Goal: Communication & Community: Answer question/provide support

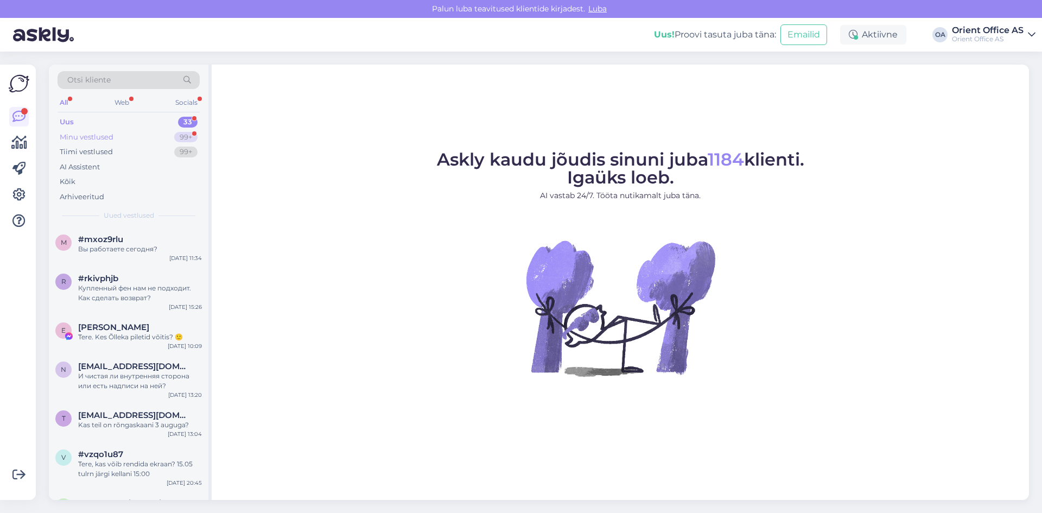
click at [99, 138] on div "Minu vestlused" at bounding box center [87, 137] width 54 height 11
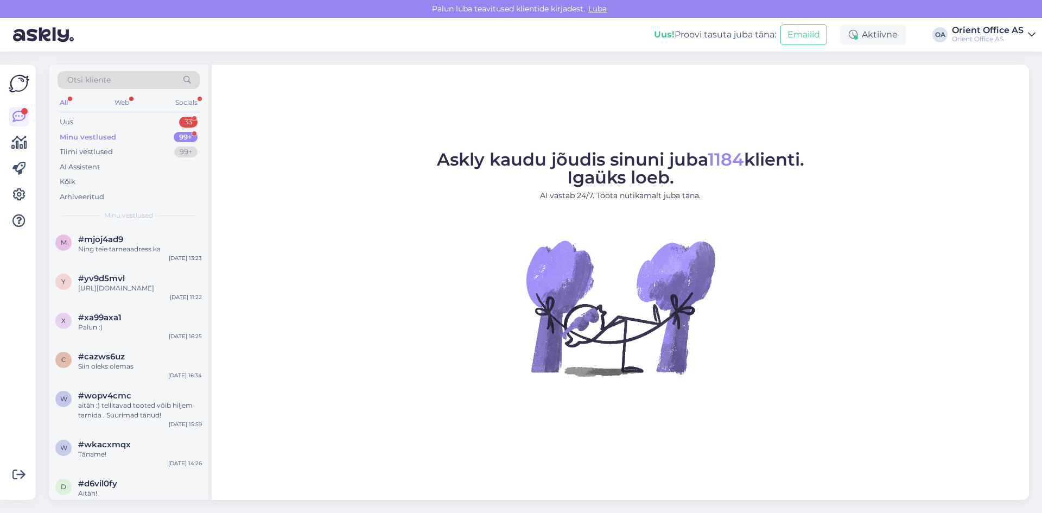
click at [114, 133] on div "Minu vestlused" at bounding box center [88, 137] width 56 height 11
click at [114, 121] on div "Uus 33" at bounding box center [129, 122] width 142 height 15
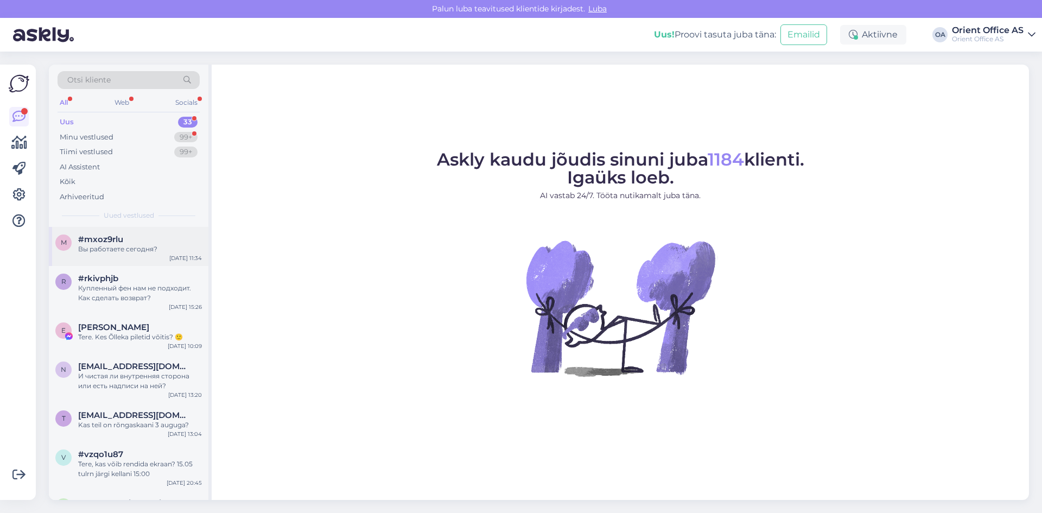
click at [118, 252] on div "Вы работаете сегодня?" at bounding box center [140, 249] width 124 height 10
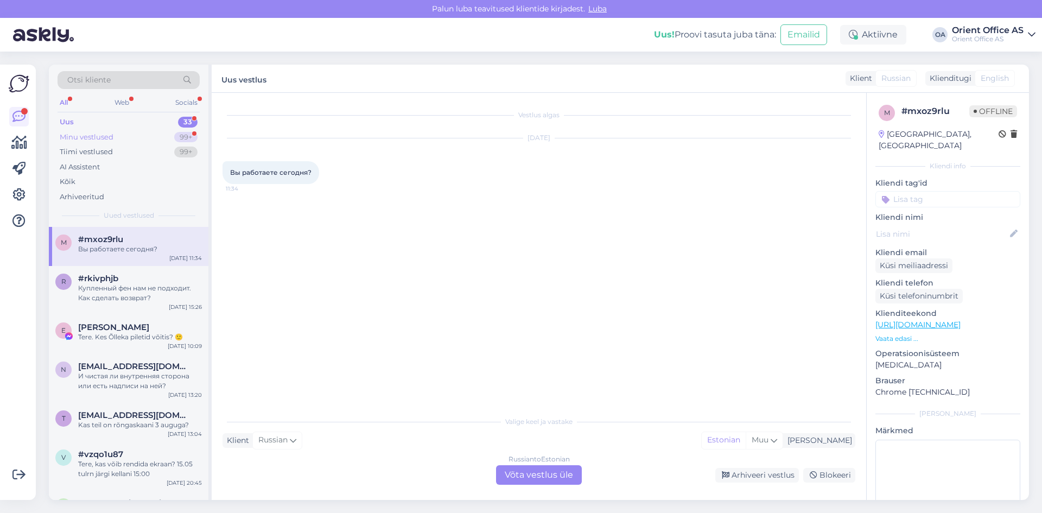
click at [101, 132] on div "Minu vestlused" at bounding box center [87, 137] width 54 height 11
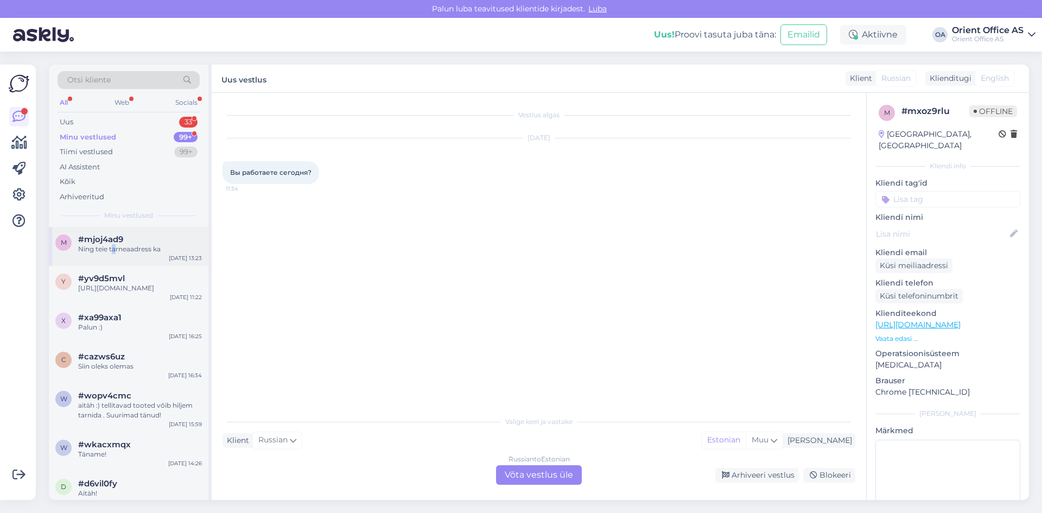
click at [114, 253] on div "Ning teie tarneaadress ka" at bounding box center [140, 249] width 124 height 10
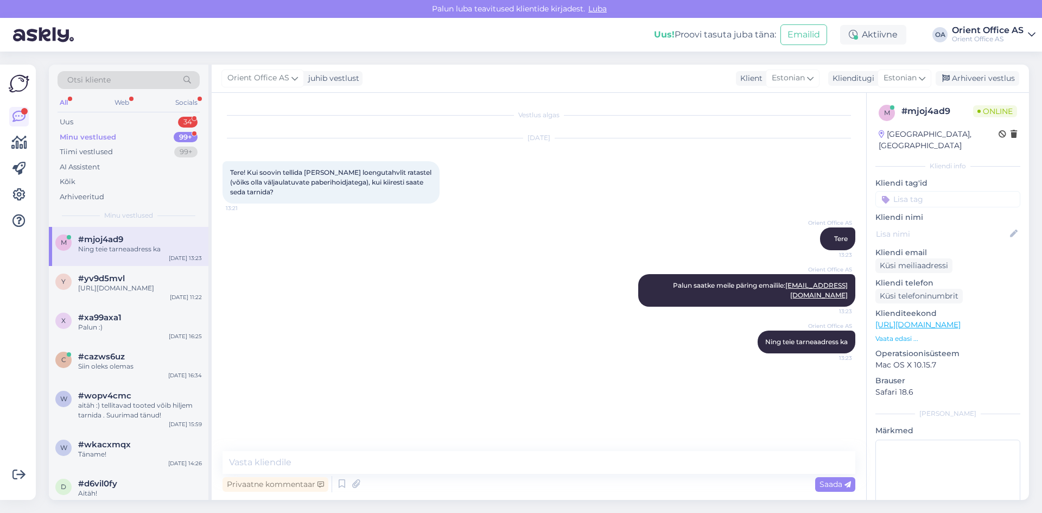
click at [105, 130] on div "Minu vestlused 99+" at bounding box center [129, 137] width 142 height 15
click at [105, 119] on div "Uus 34" at bounding box center [129, 122] width 142 height 15
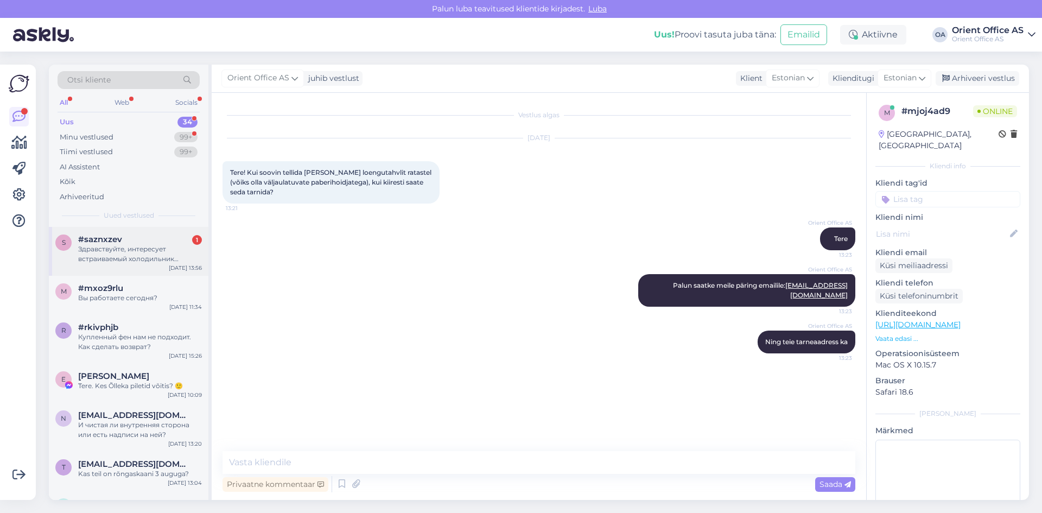
click at [123, 241] on div "#saznxzev 1" at bounding box center [140, 239] width 124 height 10
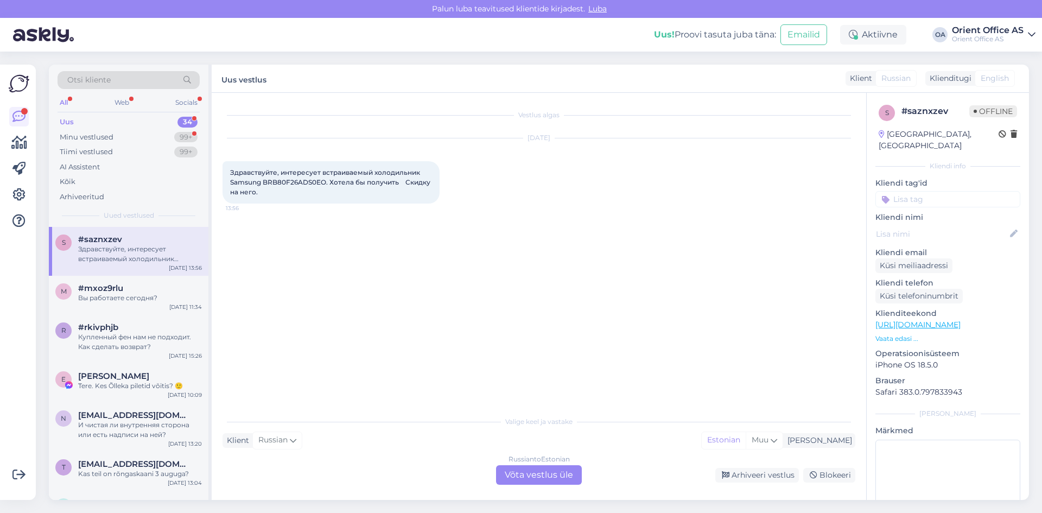
click at [535, 474] on div "Russian to Estonian Võta vestlus üle" at bounding box center [539, 475] width 86 height 20
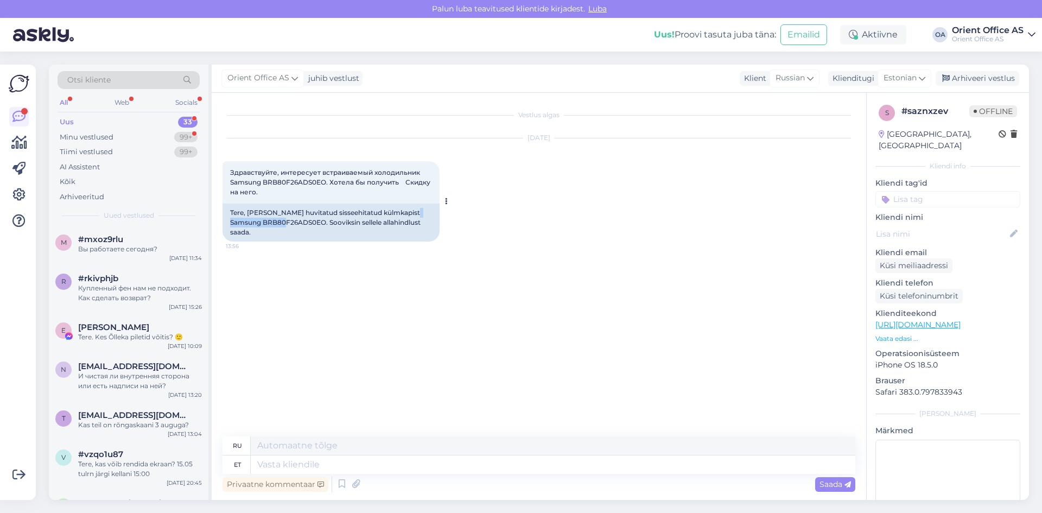
drag, startPoint x: 230, startPoint y: 221, endPoint x: 294, endPoint y: 226, distance: 63.7
click at [294, 226] on div "Tere, [PERSON_NAME] huvitatud sisseehitatud külmkapist Samsung BRB80F26ADS0EO. …" at bounding box center [330, 223] width 217 height 38
copy div "BRB80F26ADS0EO"
click at [283, 469] on textarea at bounding box center [553, 464] width 605 height 18
type textarea "Tere!"
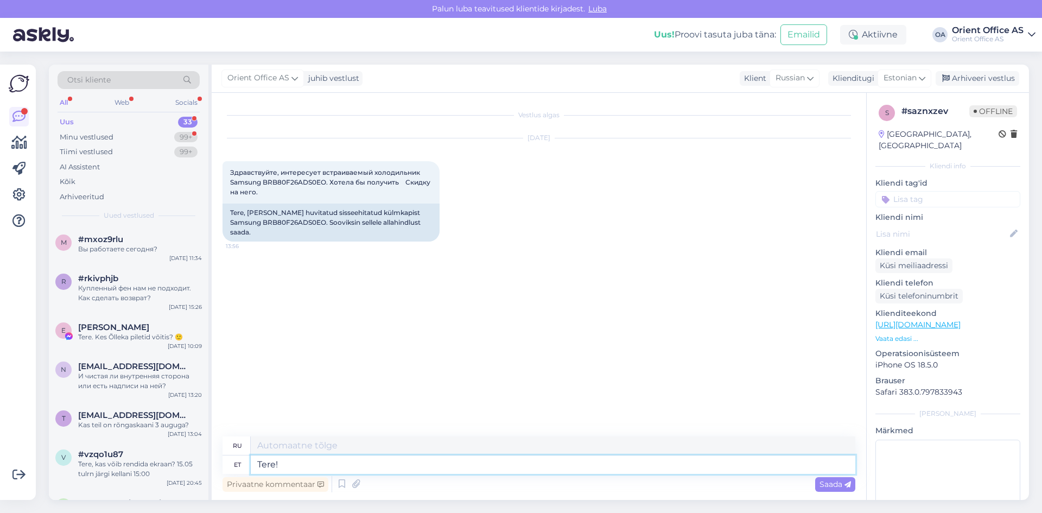
type textarea "Привет!"
type textarea "Tere! Tehnikale j"
type textarea "Привет! Технику."
type textarea "Tere! [GEOGRAPHIC_DATA] ja m"
type textarea "Привет! Технологам [PERSON_NAME]"
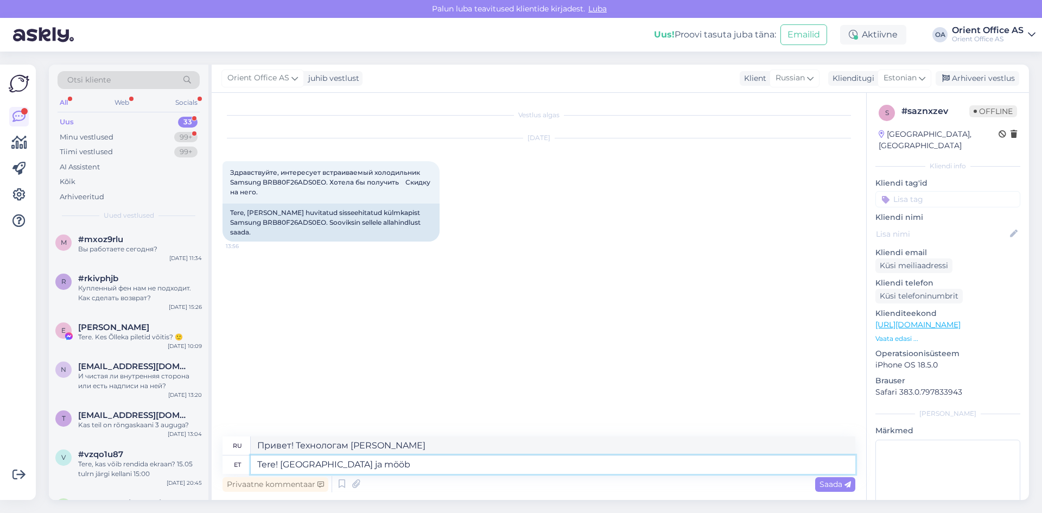
type textarea "Tere! [GEOGRAPHIC_DATA] ja mööbl"
type textarea "Привет! За технологии и"
type textarea "Tere! [GEOGRAPHIC_DATA] ja mööblile"
type textarea "Привет! Для техники и мебели"
type textarea "Tere! Tehnikale ja mööblile [DEMOGRAPHIC_DATA]"
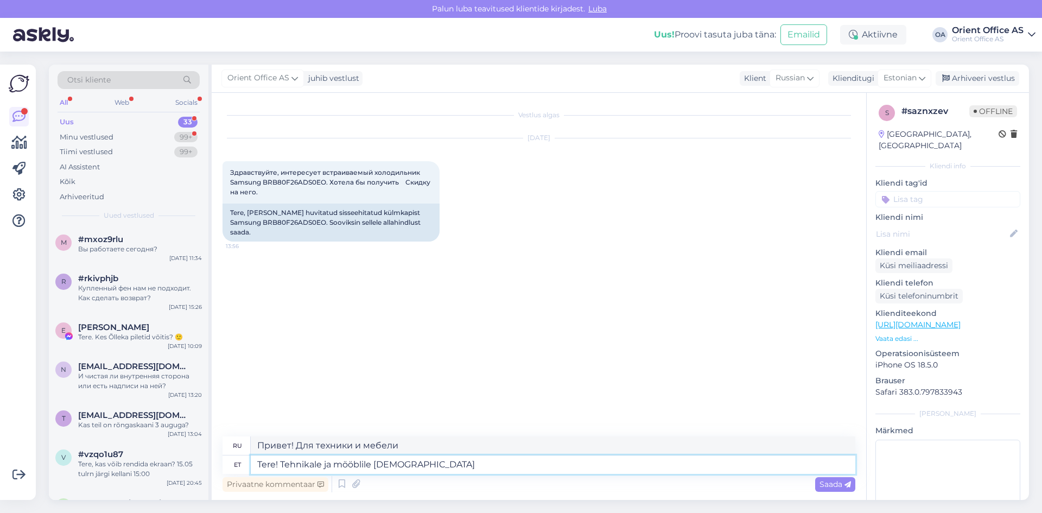
type textarea "Привет! Скидки на бытовую технику и мебель."
type textarea "Tere! Tehnikale ja mööblile allahindlust pakkuda ei s"
type textarea "Здравствуйте! Скидки на бытовую технику и мебель не предоставляются."
click at [375, 462] on textarea "Tere! Tehnikale ja mööblile [DEMOGRAPHIC_DATA] pakkuda ei saa." at bounding box center [553, 464] width 605 height 18
type textarea "Tere! [GEOGRAPHIC_DATA] ja mööblile kahjallahindlust pakkuda ei saa."
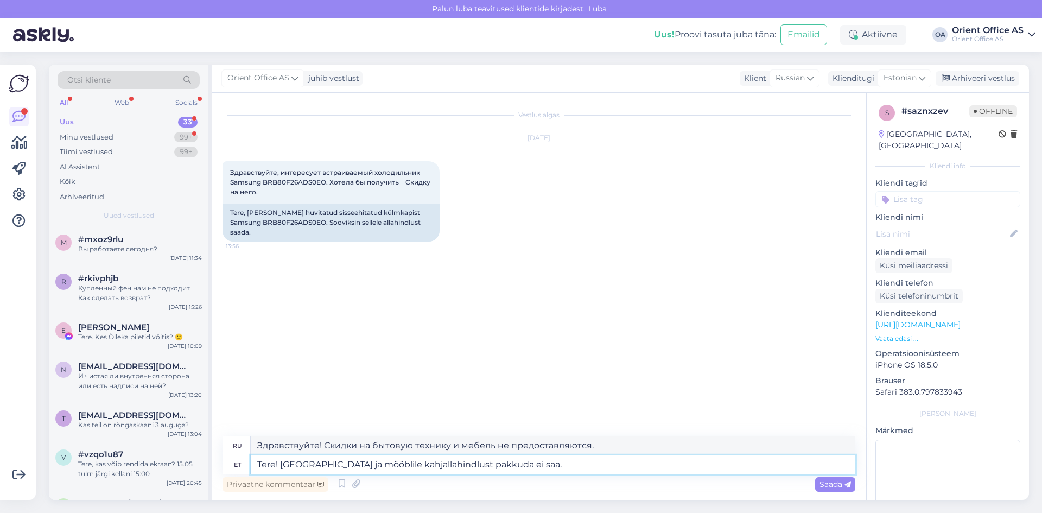
type textarea "Здравствуйте! Мы не предоставляем скидки за вес на бытовую технику и мебель."
type textarea "Tere! Tehnikale ja mööblile kahjuallahindlust pakkuda ei saa."
type textarea "Здравствуйте! Скидки на бытовую технику и мебель не предоставляются."
type textarea "Tere! Tehnikale ja mööblile kahjuks [DEMOGRAPHIC_DATA] pakkuda ei saa."
type textarea "Здравствуйте! К сожалению, скидки на бытовую технику и мебель не предоставляютс…"
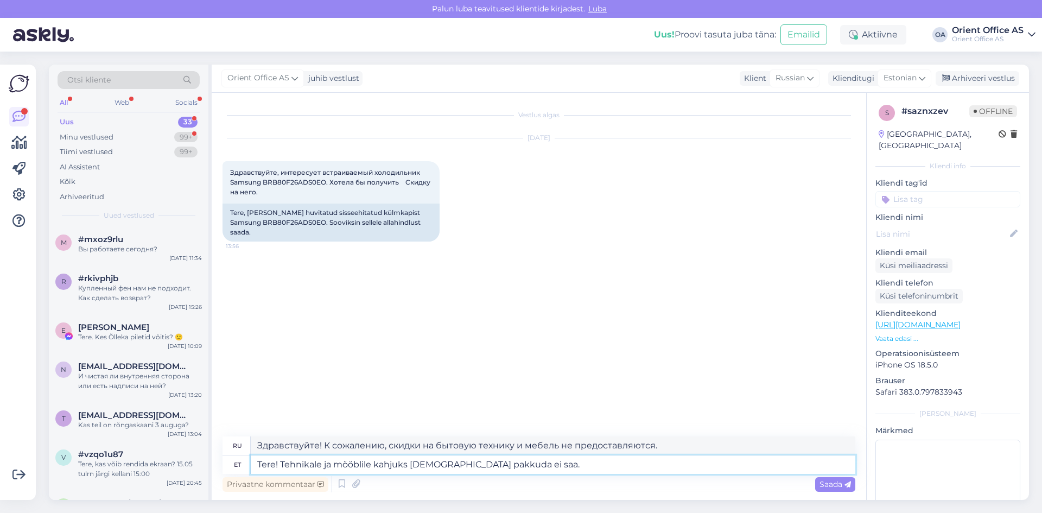
click at [541, 465] on textarea "Tere! Tehnikale ja mööblile kahjuks [DEMOGRAPHIC_DATA] pakkuda ei saa." at bounding box center [553, 464] width 605 height 18
type textarea "Tere! Tehnikale ja mööblile kahjuks [DEMOGRAPHIC_DATA] pakkuda ei saa."
